Goal: Check status: Check status

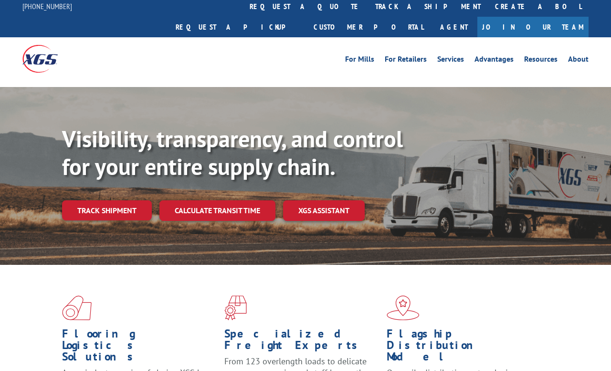
scroll to position [4, 0]
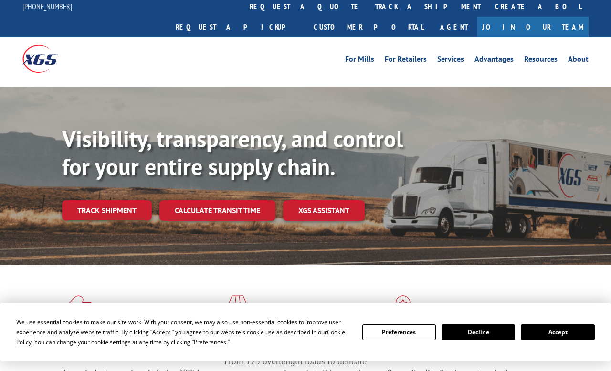
click at [368, 12] on link "track a shipment" at bounding box center [428, 6] width 120 height 21
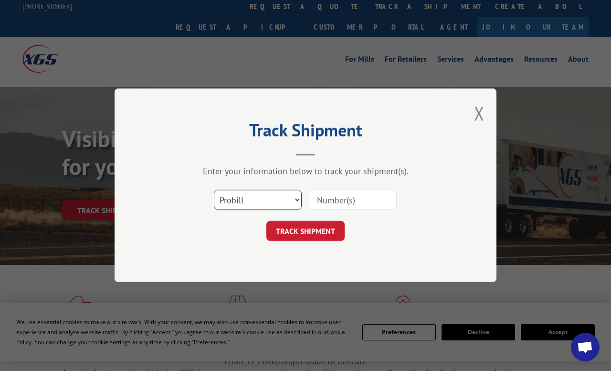
click at [294, 201] on select "Select category... Probill BOL PO" at bounding box center [258, 200] width 88 height 20
select select "bol"
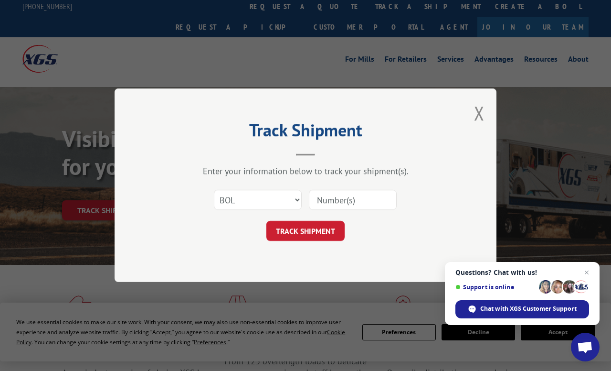
click at [337, 204] on input at bounding box center [353, 200] width 88 height 20
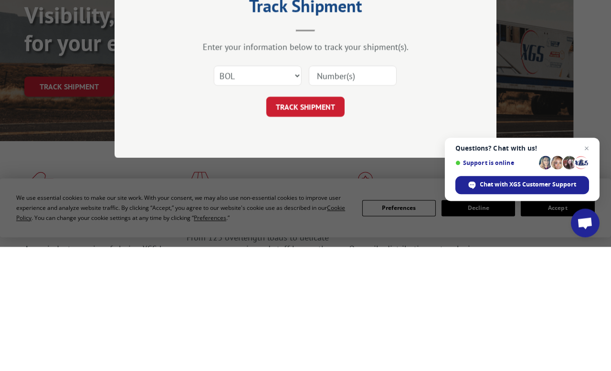
paste input "6042679"
type input "6042679"
click at [323, 221] on button "TRACK SHIPMENT" at bounding box center [306, 231] width 78 height 20
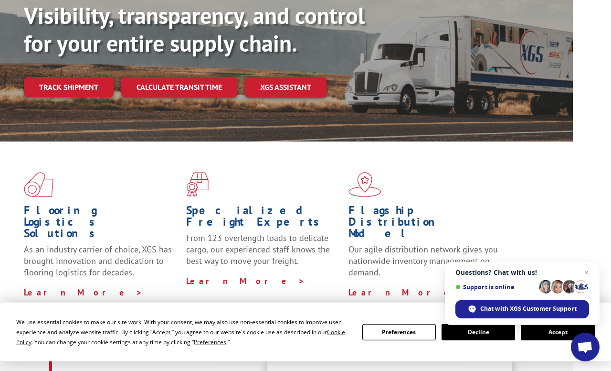
click at [102, 77] on link "Track shipment" at bounding box center [69, 87] width 90 height 20
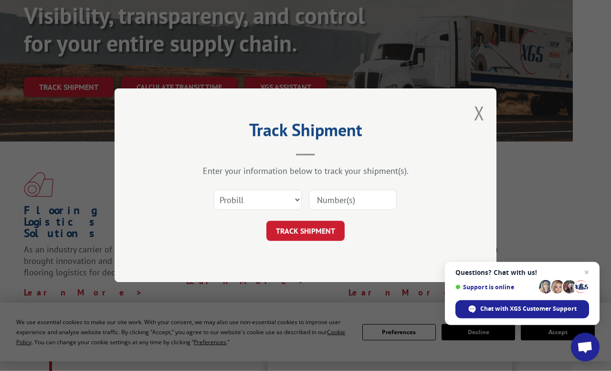
click at [341, 205] on input at bounding box center [353, 200] width 88 height 20
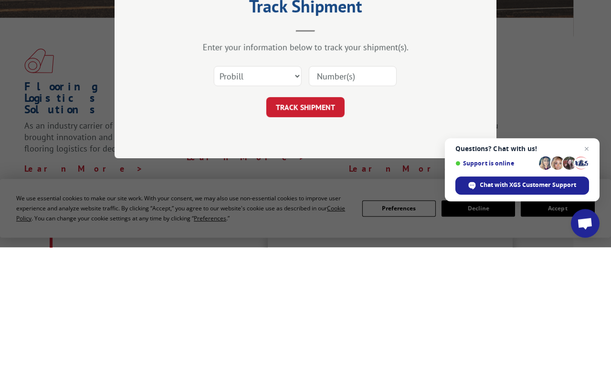
click at [338, 190] on input at bounding box center [353, 200] width 88 height 20
paste input "17471526"
type input "17471526"
click at [316, 221] on button "TRACK SHIPMENT" at bounding box center [306, 231] width 78 height 20
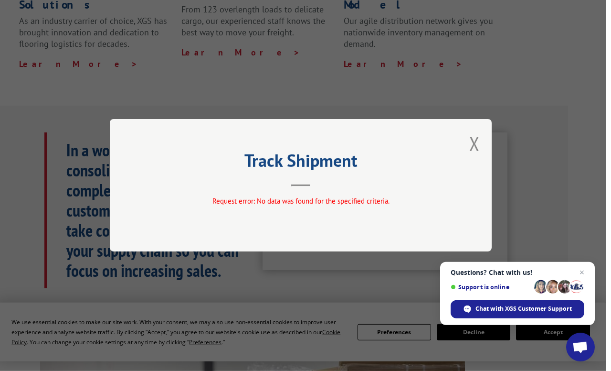
scroll to position [322, 38]
